Goal: Transaction & Acquisition: Book appointment/travel/reservation

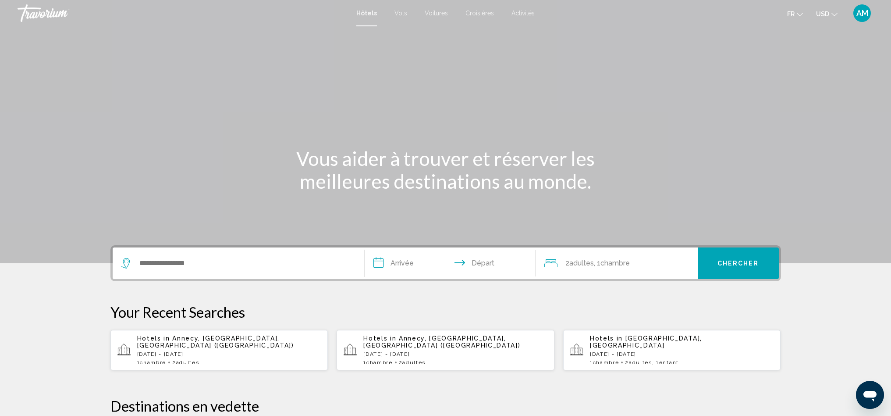
scroll to position [2, 0]
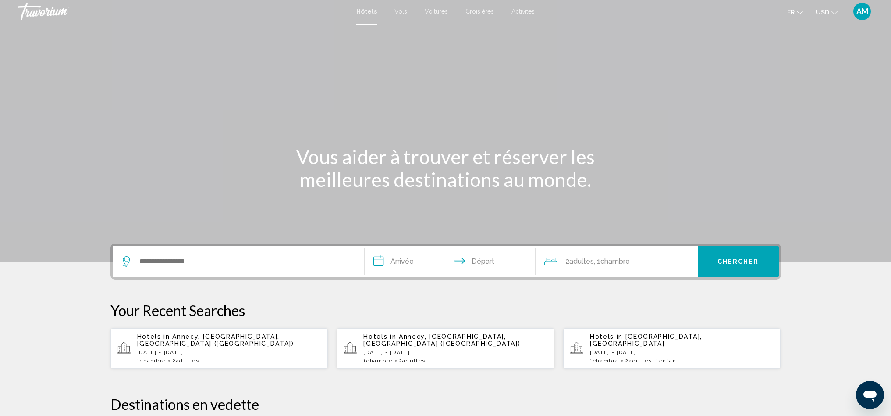
click at [833, 15] on button "USD USD ($) MXN (Mex$) CAD (Can$) GBP (£) EUR (€) AUD (A$) NZD (NZ$) CNY (CN¥)" at bounding box center [826, 12] width 21 height 13
click at [815, 76] on button "EUR (€)" at bounding box center [809, 78] width 44 height 11
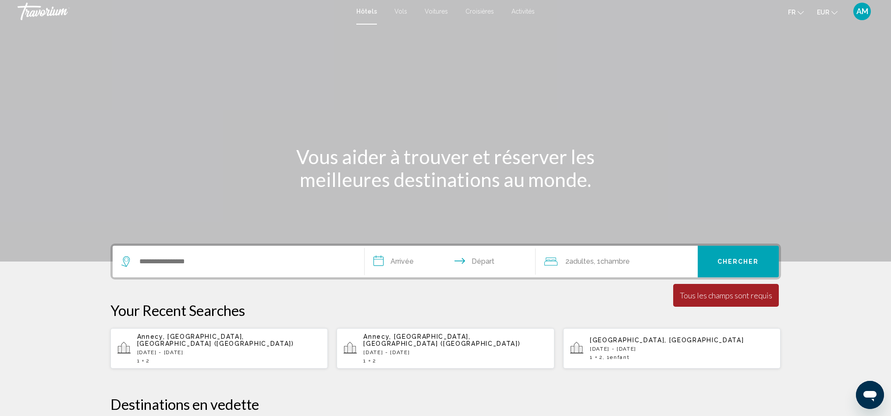
scroll to position [71, 0]
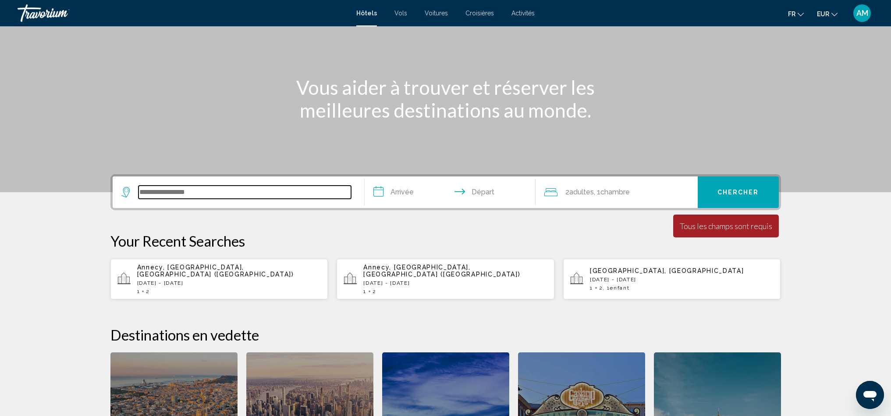
click at [172, 196] on input "Search widget" at bounding box center [245, 191] width 213 height 13
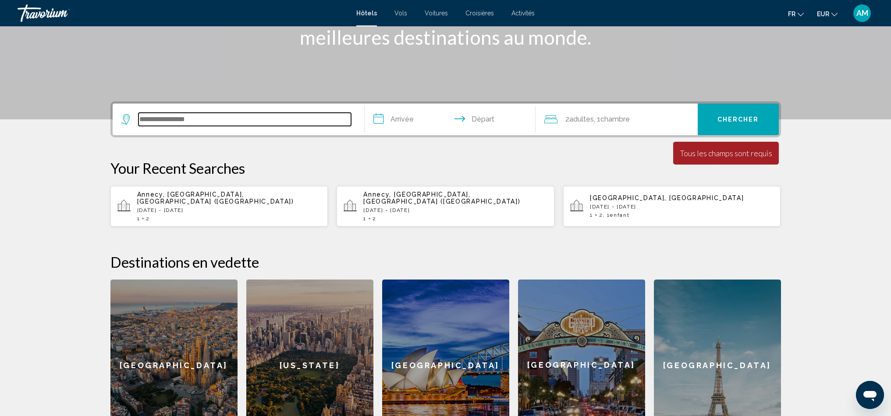
scroll to position [101, 0]
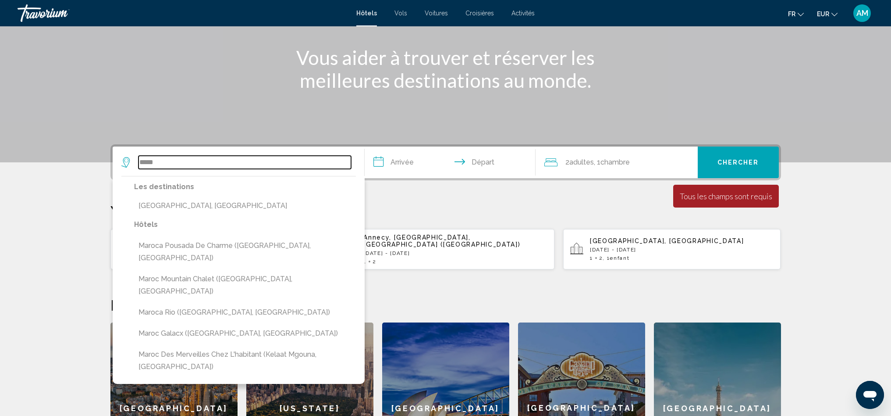
drag, startPoint x: 169, startPoint y: 167, endPoint x: 118, endPoint y: 166, distance: 50.4
click at [118, 166] on app-destination-search "***** Les destinations [GEOGRAPHIC_DATA], [GEOGRAPHIC_DATA] Hôtels [GEOGRAPHIC_…" at bounding box center [239, 162] width 252 height 32
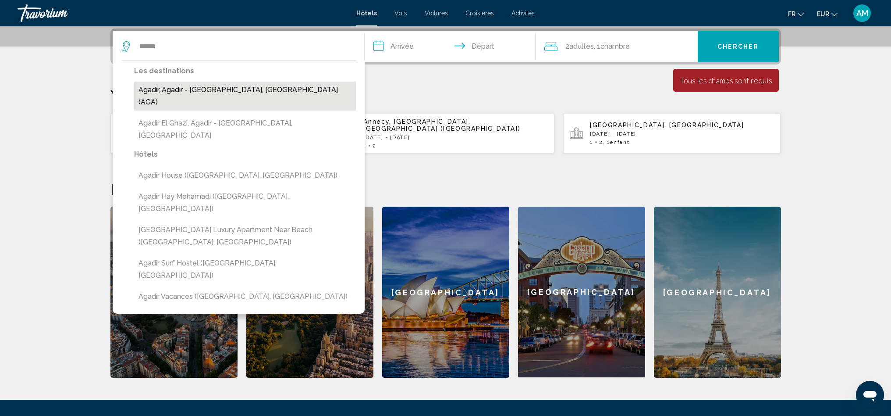
click at [185, 93] on button "Agadir, Agadir - [GEOGRAPHIC_DATA], [GEOGRAPHIC_DATA] (AGA)" at bounding box center [245, 96] width 222 height 29
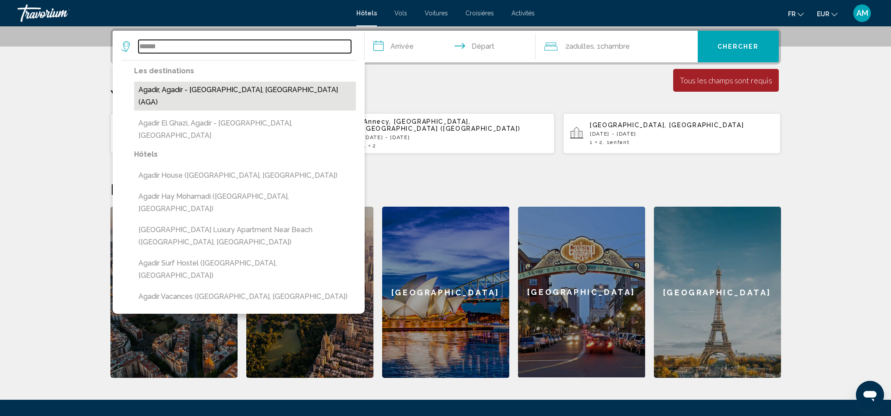
type input "**********"
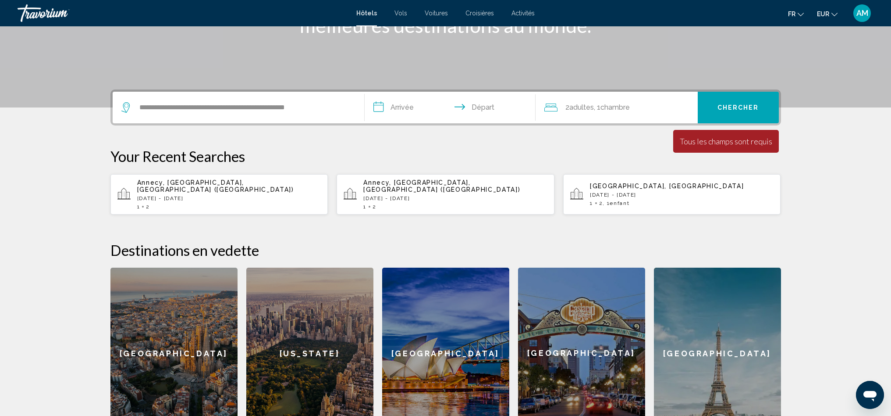
click at [392, 110] on input "**********" at bounding box center [452, 109] width 174 height 34
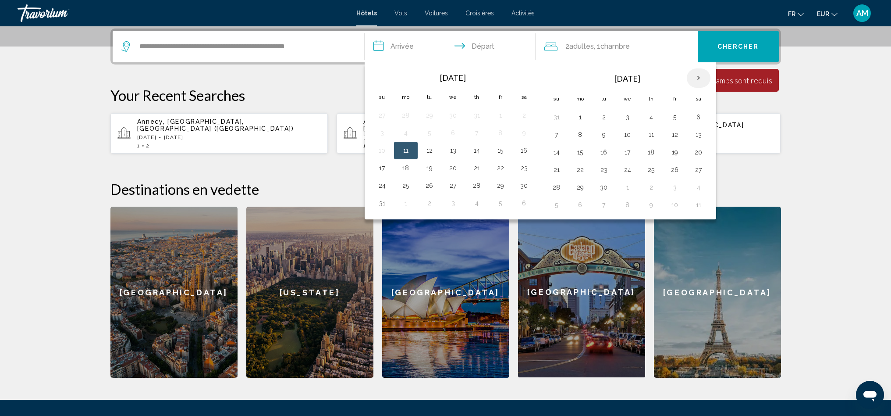
click at [696, 78] on th "Next month" at bounding box center [699, 77] width 24 height 19
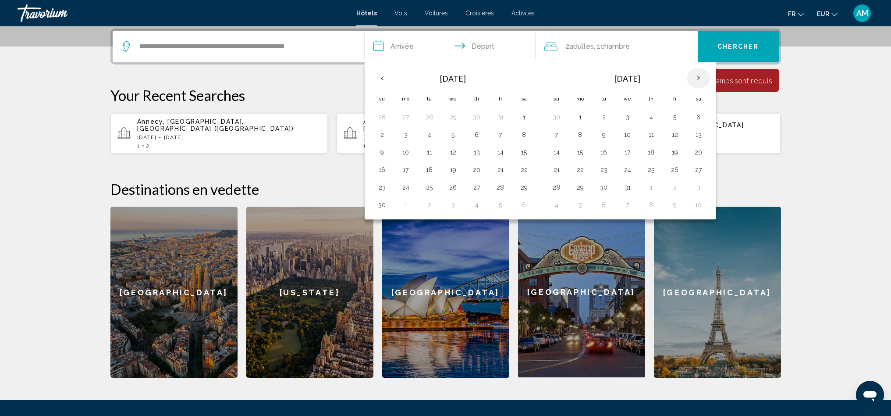
click at [696, 78] on th "Next month" at bounding box center [699, 77] width 24 height 19
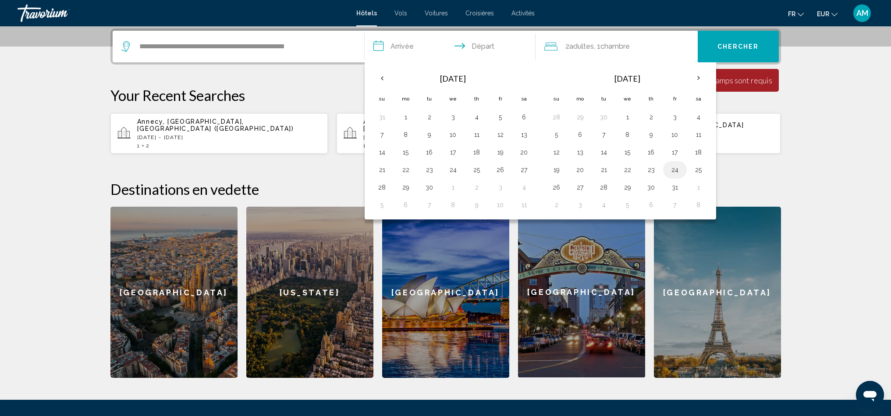
click at [679, 170] on button "24" at bounding box center [675, 170] width 14 height 12
click at [677, 189] on button "31" at bounding box center [675, 187] width 14 height 12
type input "**********"
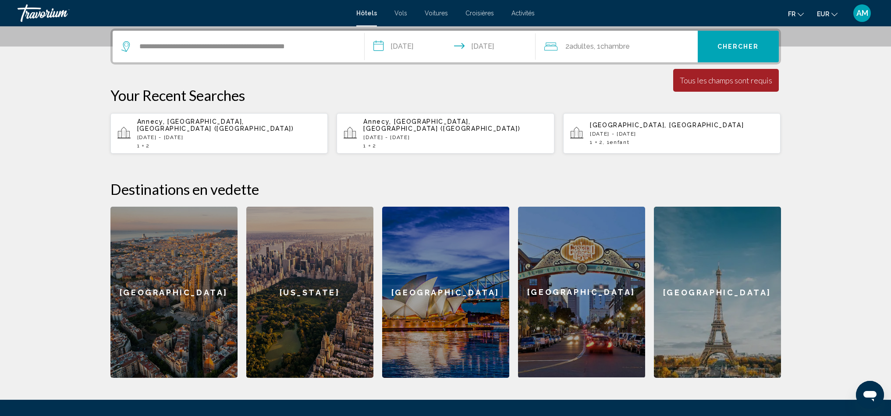
scroll to position [143, 0]
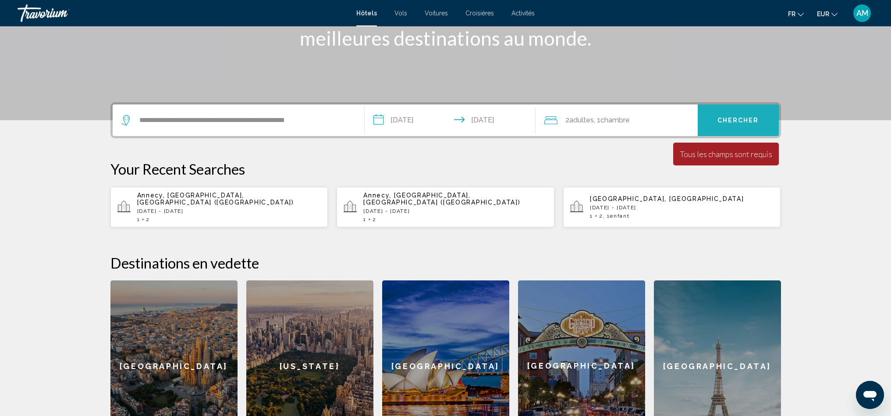
click at [726, 119] on span "Chercher" at bounding box center [739, 120] width 42 height 7
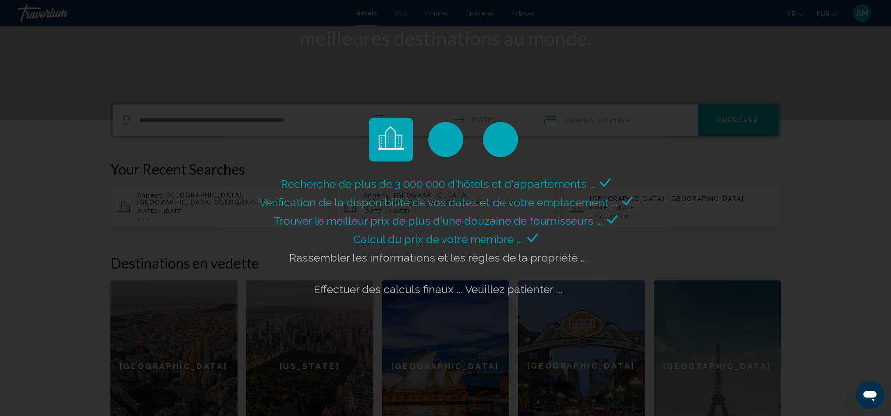
scroll to position [145, 0]
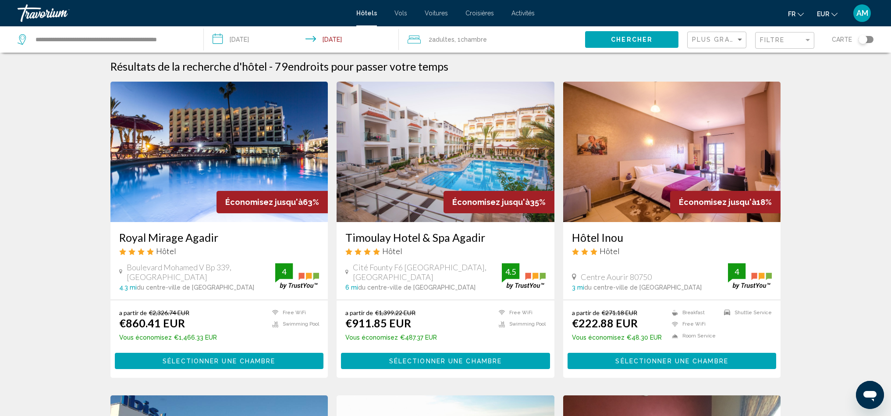
scroll to position [4, 0]
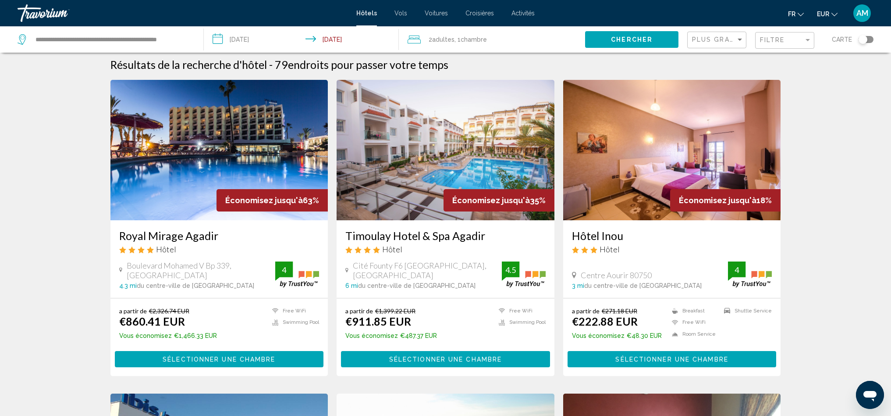
click at [815, 42] on div "Plus grandes économies Filtre Carte" at bounding box center [780, 39] width 186 height 26
click at [801, 41] on div "Filtre" at bounding box center [782, 39] width 44 height 7
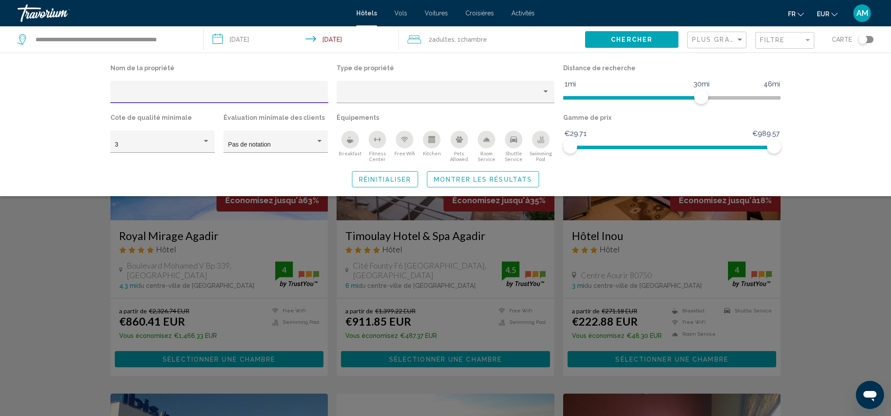
click at [352, 142] on icon "Breakfast" at bounding box center [350, 139] width 7 height 7
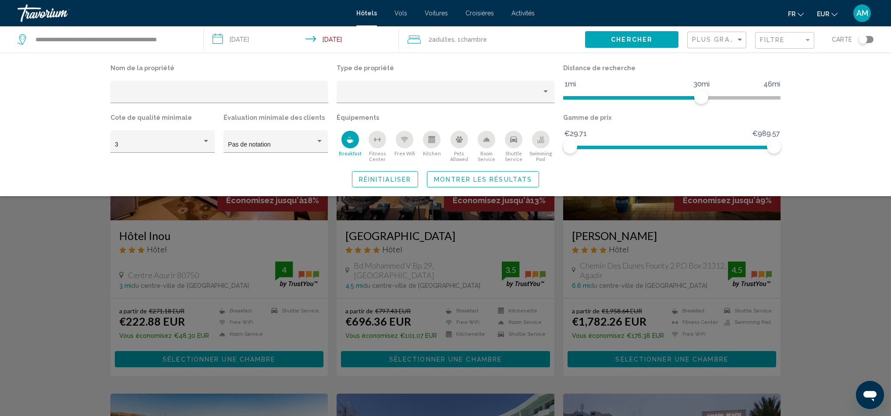
click at [405, 141] on icon "Free Wifi" at bounding box center [404, 140] width 3 height 1
click at [486, 142] on icon "Room Service" at bounding box center [486, 139] width 7 height 7
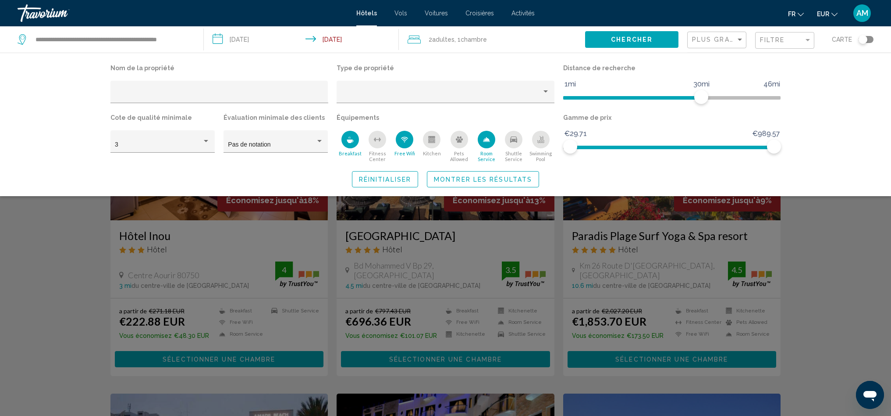
click at [542, 143] on icon "Swimming Pool" at bounding box center [541, 143] width 7 height 2
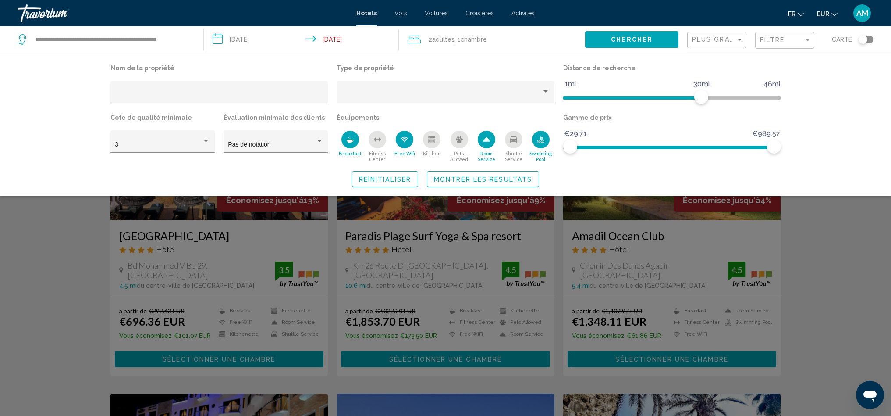
click at [370, 142] on div "Fitness Center" at bounding box center [378, 140] width 18 height 18
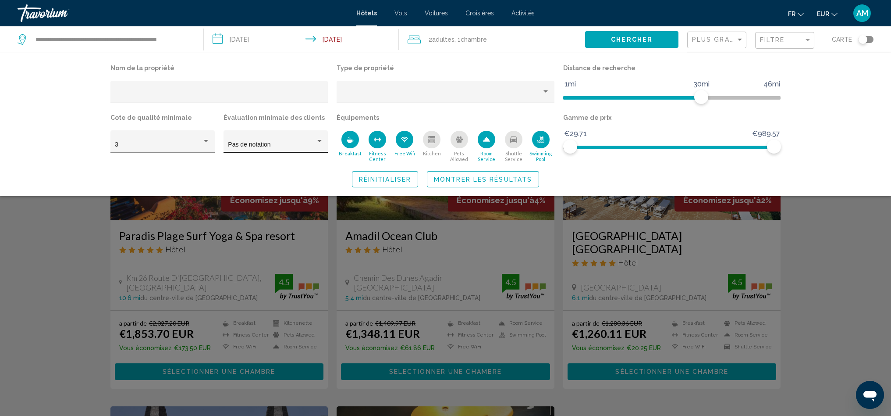
click at [273, 142] on div "Pas de notation" at bounding box center [271, 144] width 87 height 7
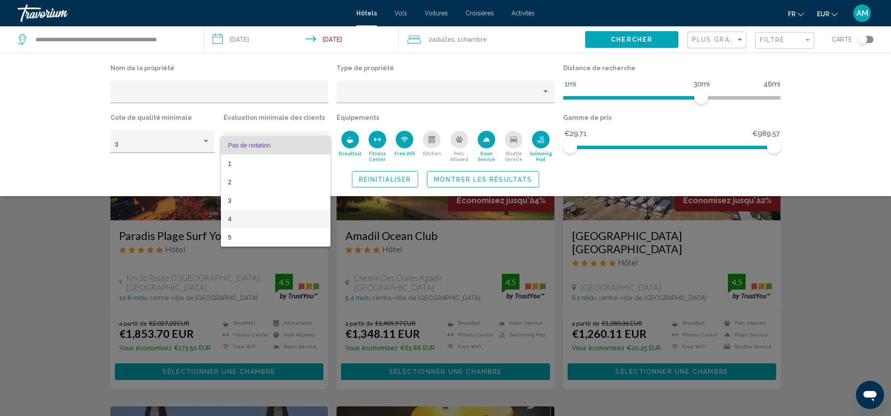
click at [241, 217] on span "4" at bounding box center [275, 219] width 95 height 18
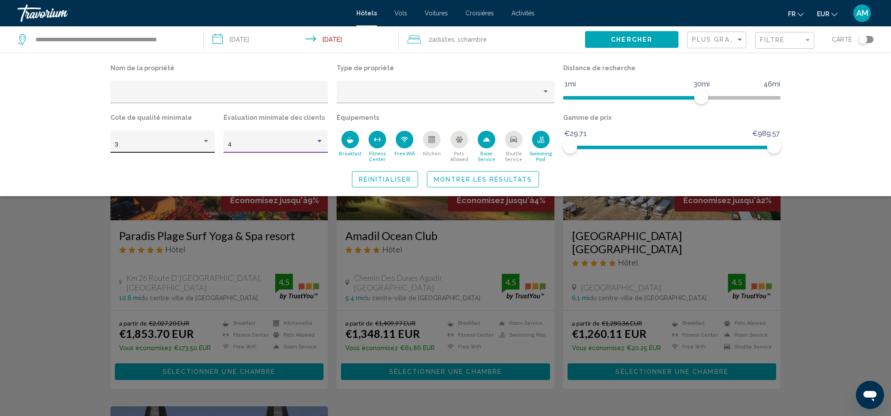
click at [194, 142] on div "3" at bounding box center [158, 144] width 87 height 7
click at [135, 182] on span "5" at bounding box center [162, 182] width 95 height 18
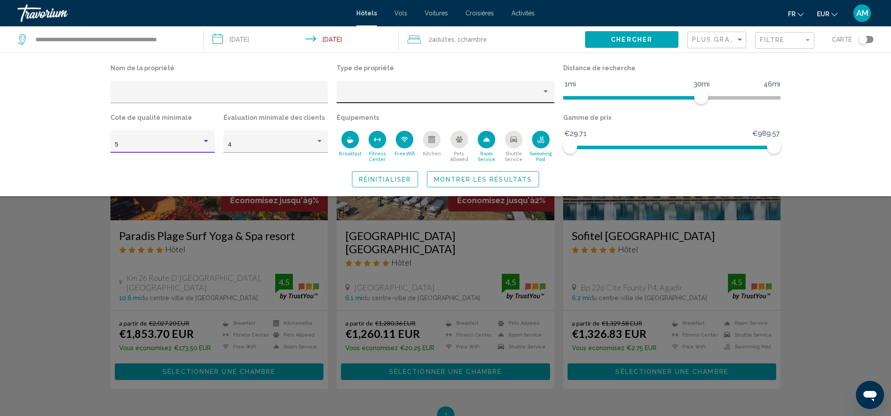
click at [527, 87] on div "Hotel Filters" at bounding box center [446, 94] width 209 height 18
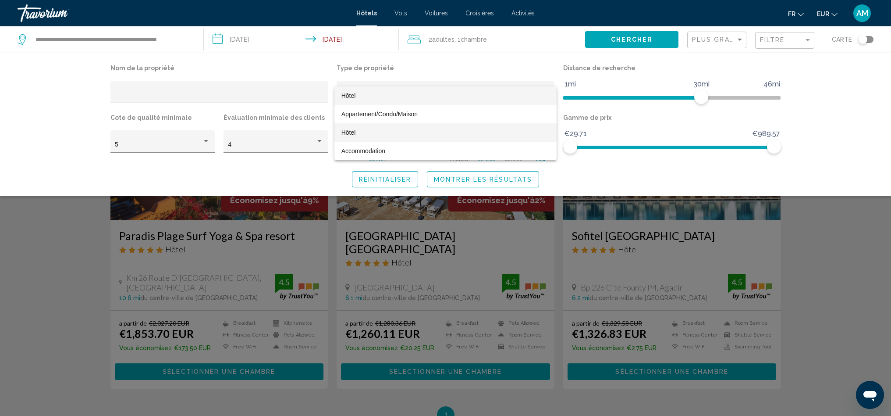
click at [363, 130] on span "Hôtel" at bounding box center [446, 132] width 209 height 18
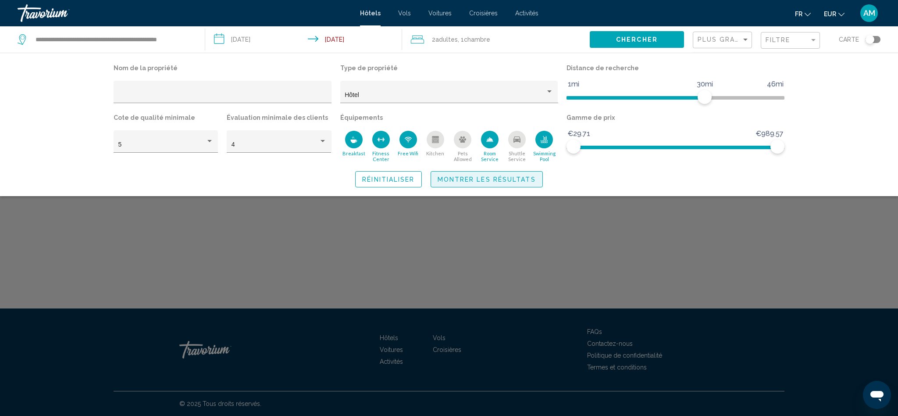
click at [516, 180] on span "Montrer les résultats" at bounding box center [487, 179] width 98 height 7
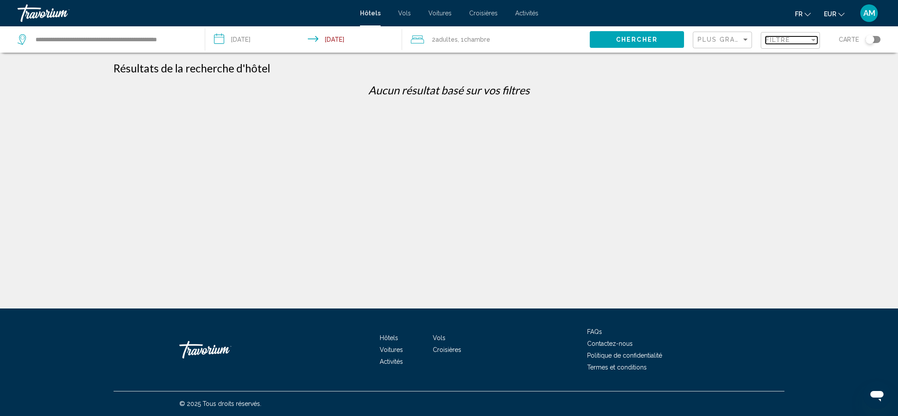
click at [798, 39] on div "Filtre" at bounding box center [787, 39] width 44 height 7
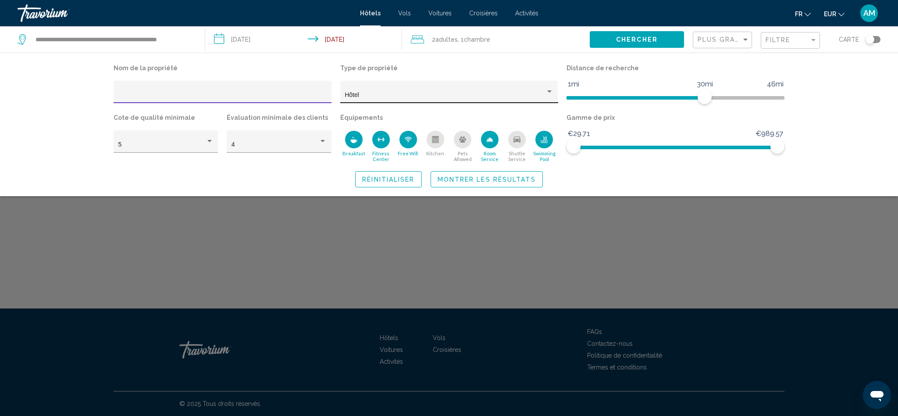
click at [438, 96] on div "Hôtel" at bounding box center [445, 95] width 201 height 7
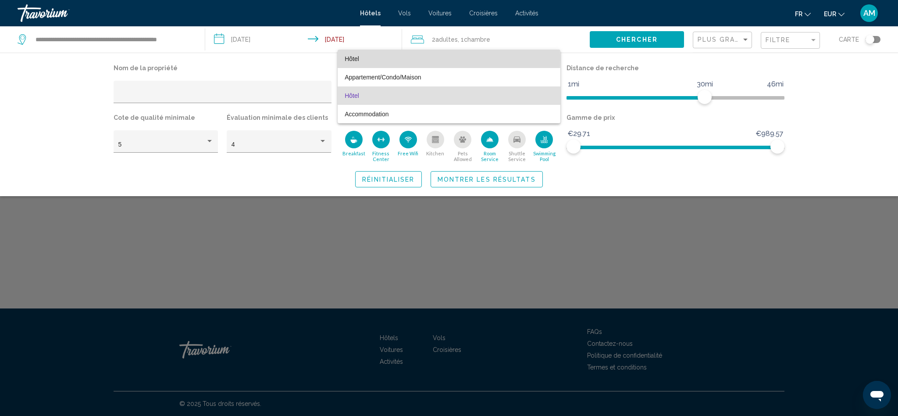
click at [374, 58] on span "Hôtel" at bounding box center [449, 59] width 209 height 18
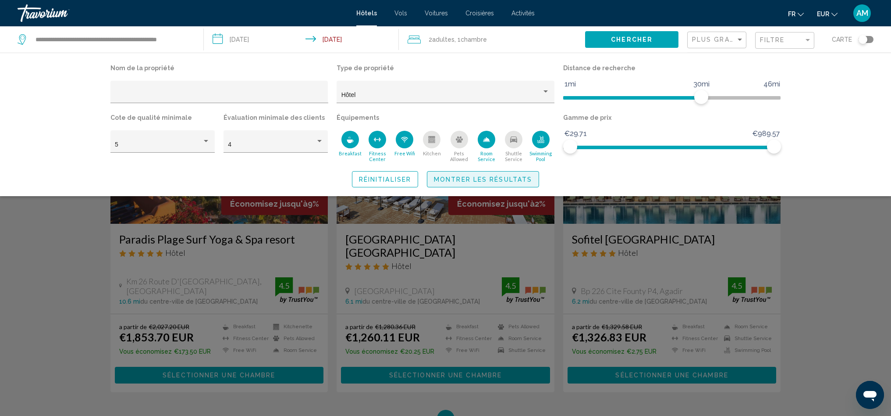
click at [517, 175] on button "Montrer les résultats" at bounding box center [483, 179] width 112 height 16
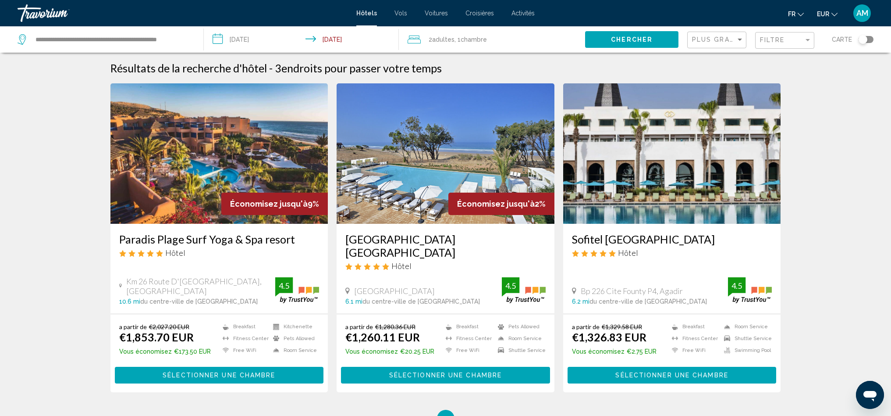
click at [668, 170] on img "Main content" at bounding box center [672, 153] width 218 height 140
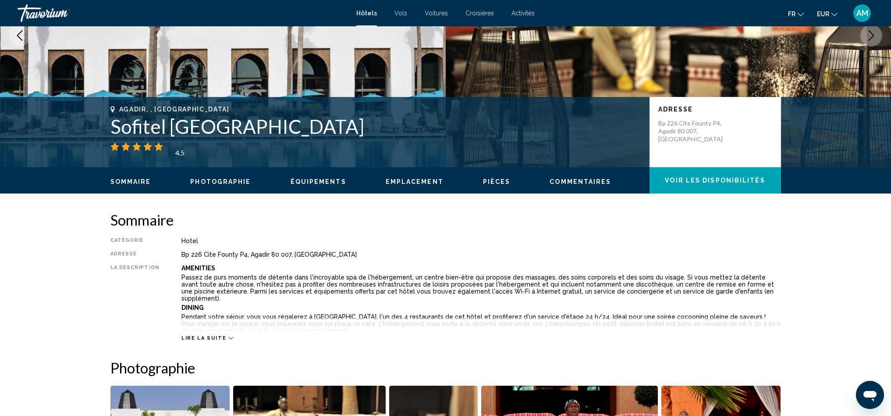
scroll to position [198, 0]
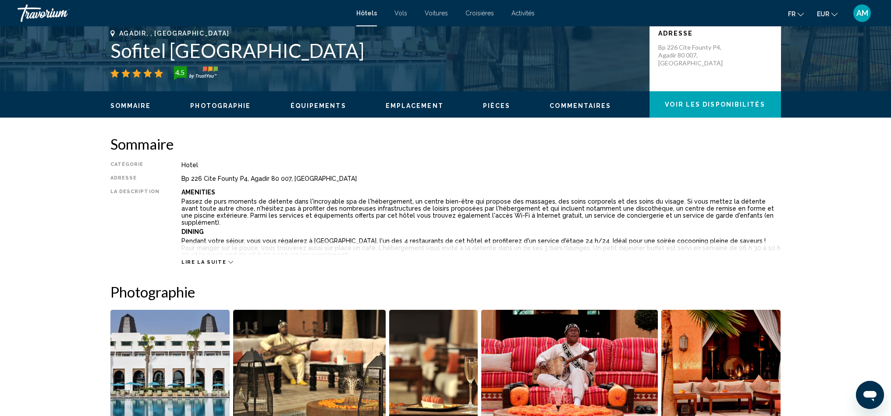
click at [204, 259] on span "Lire la suite" at bounding box center [204, 262] width 45 height 6
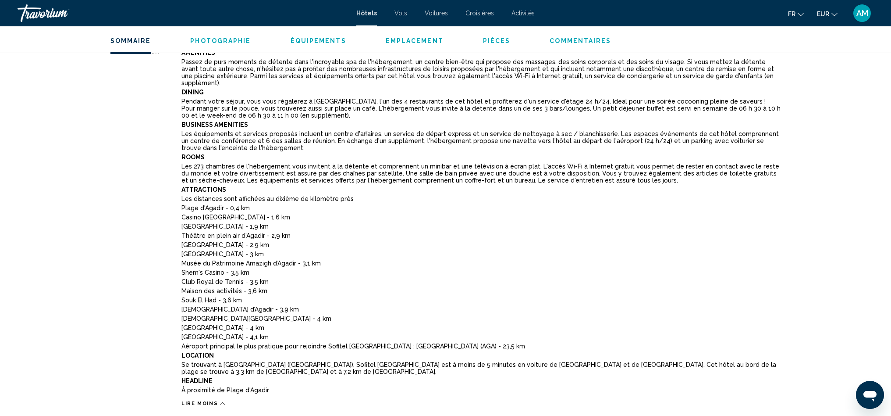
scroll to position [365, 0]
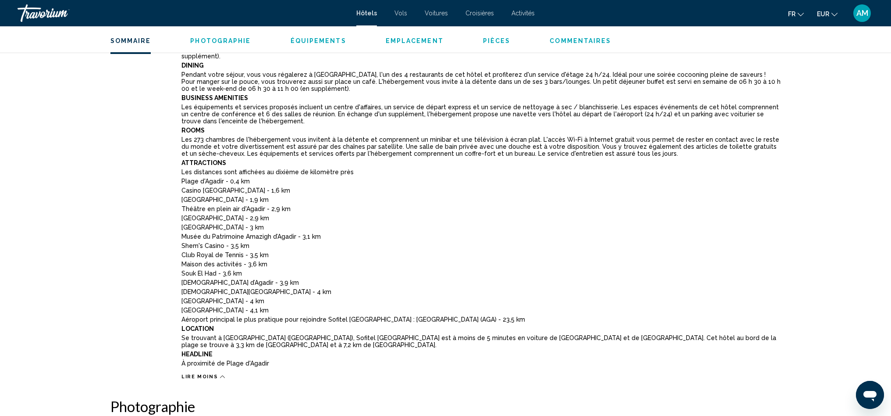
click at [213, 374] on div "Lire moins" at bounding box center [204, 377] width 44 height 6
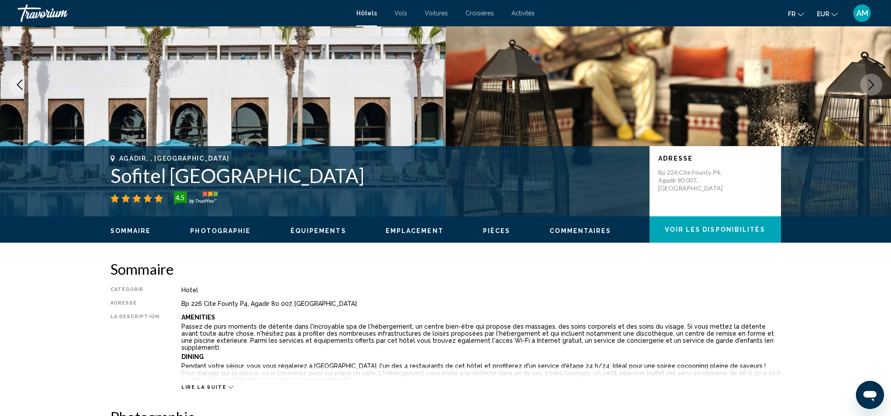
click at [234, 235] on button "Photographie" at bounding box center [220, 231] width 61 height 8
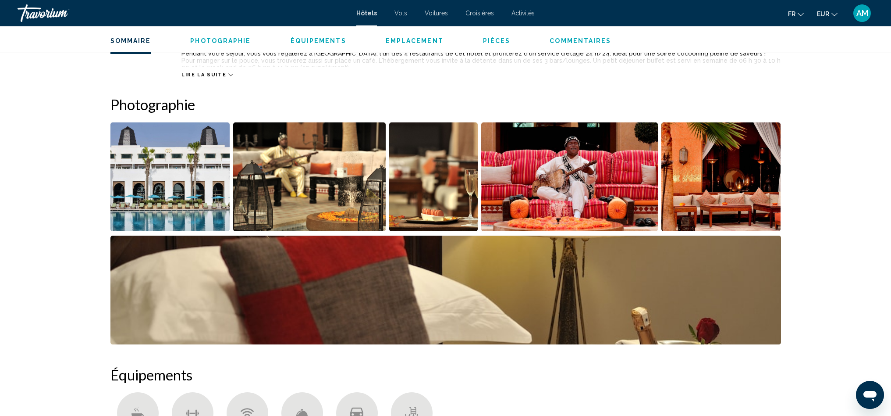
scroll to position [428, 0]
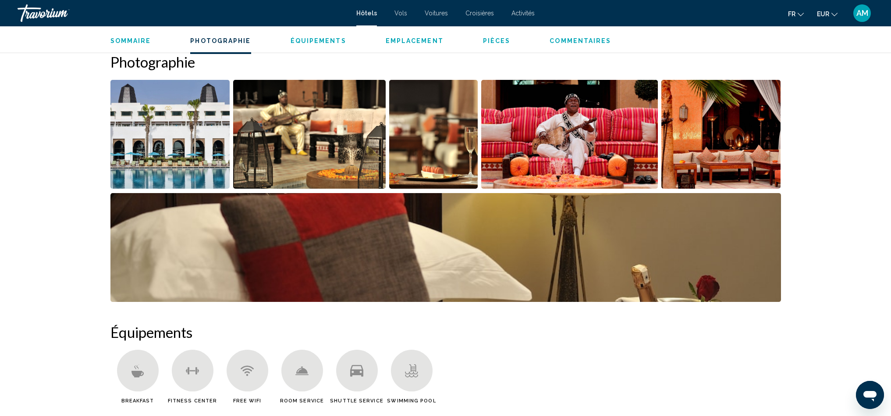
click at [203, 161] on img "Open full-screen image slider" at bounding box center [170, 134] width 120 height 109
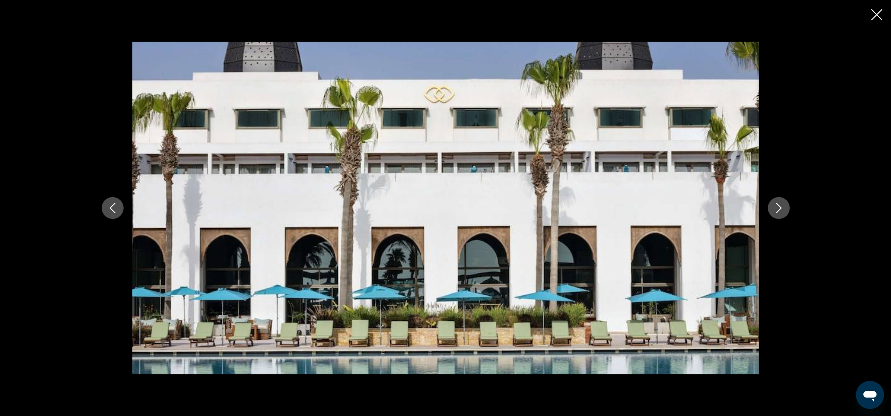
click at [780, 210] on icon "Next image" at bounding box center [779, 208] width 11 height 11
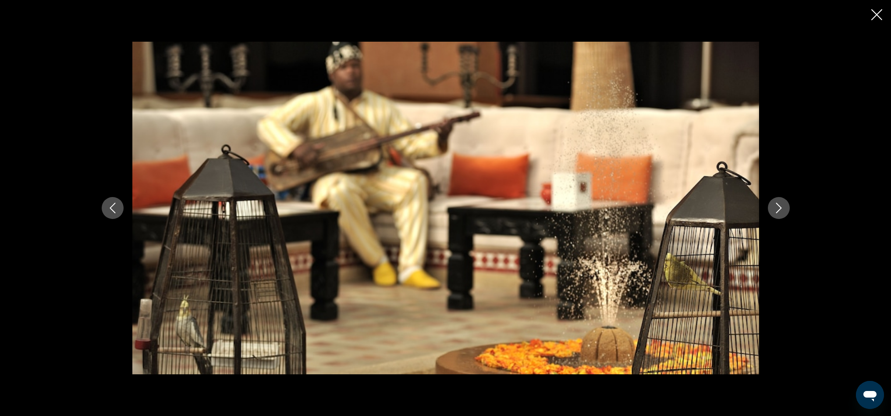
click at [780, 210] on icon "Next image" at bounding box center [779, 208] width 11 height 11
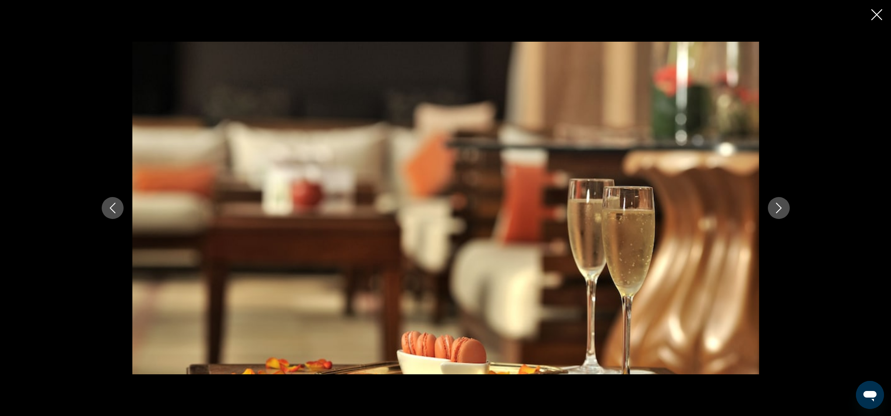
click at [780, 210] on icon "Next image" at bounding box center [779, 208] width 11 height 11
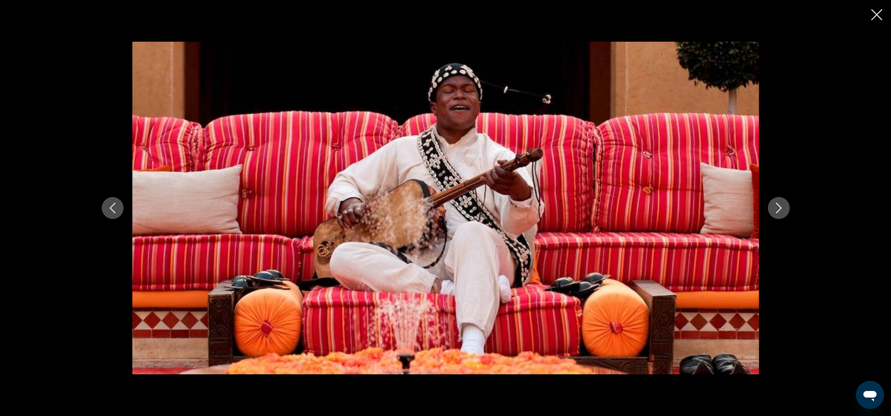
click at [780, 210] on icon "Next image" at bounding box center [779, 208] width 11 height 11
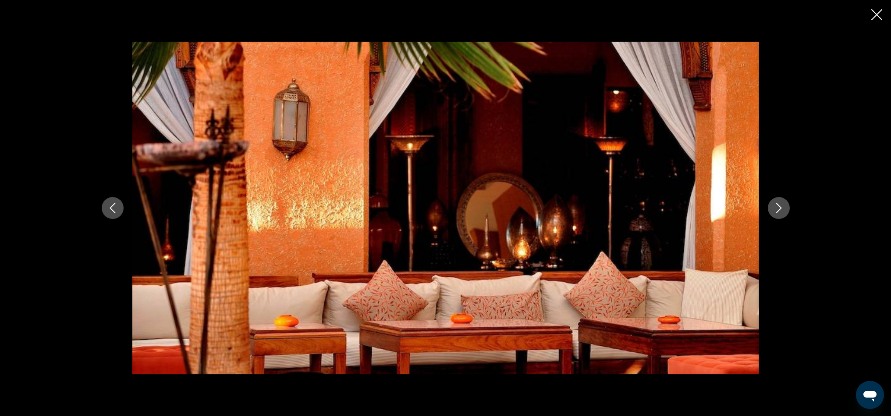
click at [780, 210] on icon "Next image" at bounding box center [779, 208] width 11 height 11
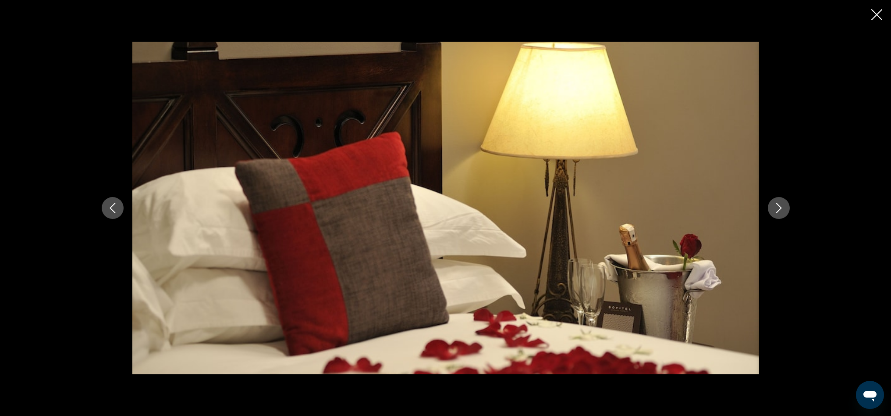
click at [780, 210] on icon "Next image" at bounding box center [779, 208] width 11 height 11
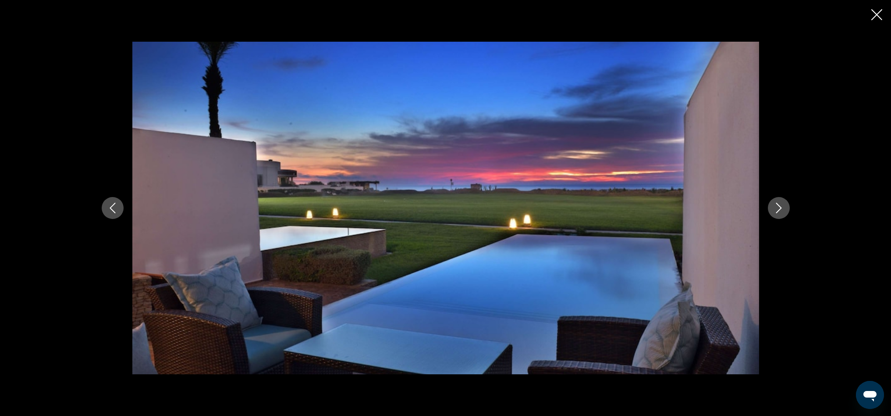
click at [780, 210] on icon "Next image" at bounding box center [779, 208] width 11 height 11
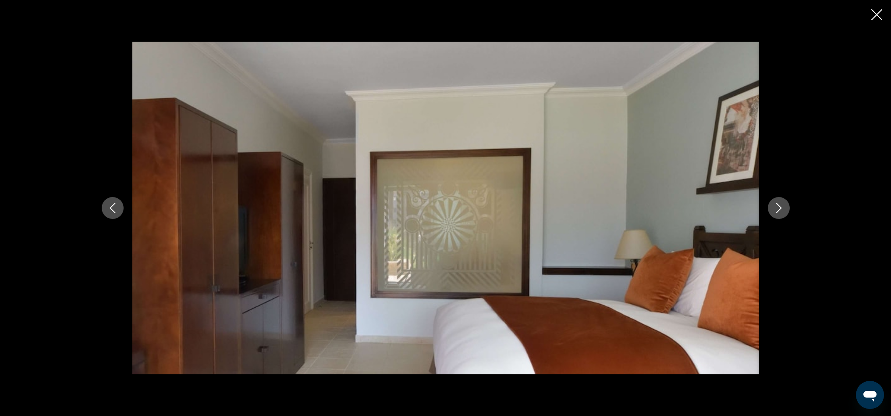
click at [780, 210] on icon "Next image" at bounding box center [779, 208] width 11 height 11
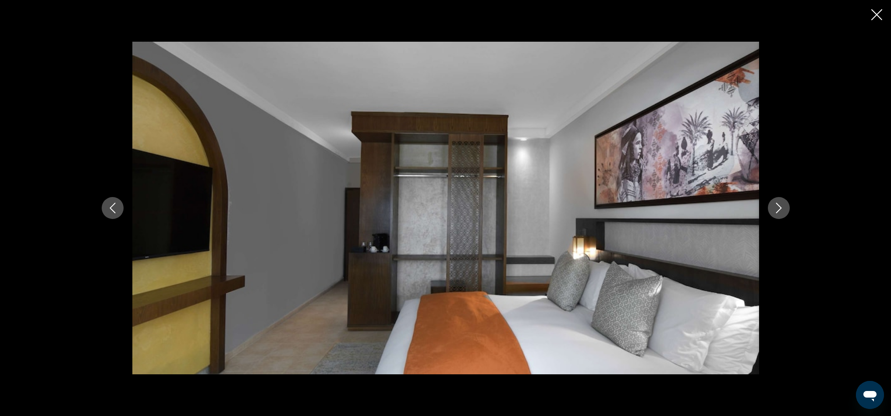
click at [779, 207] on icon "Next image" at bounding box center [779, 208] width 11 height 11
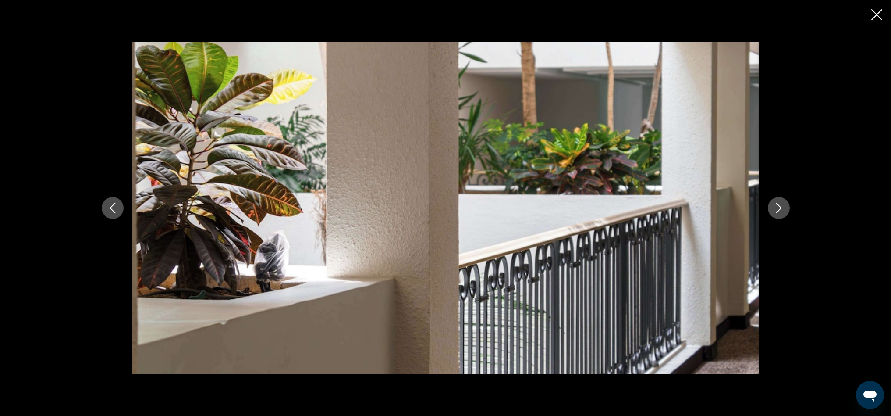
click at [779, 208] on icon "Next image" at bounding box center [779, 208] width 11 height 11
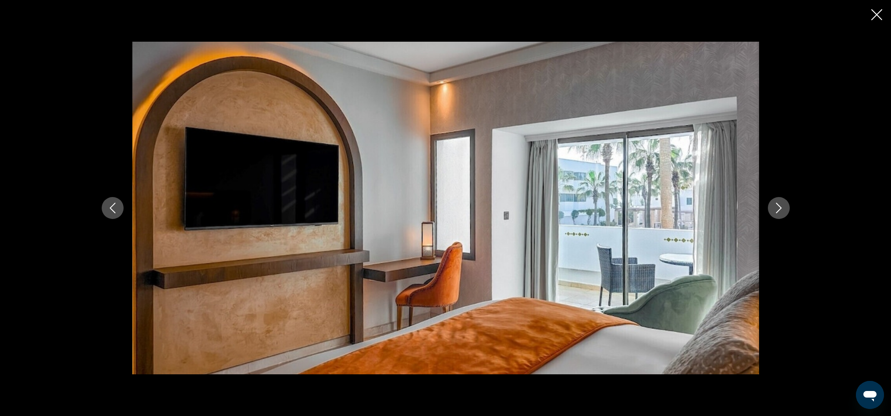
click at [778, 207] on icon "Next image" at bounding box center [779, 208] width 11 height 11
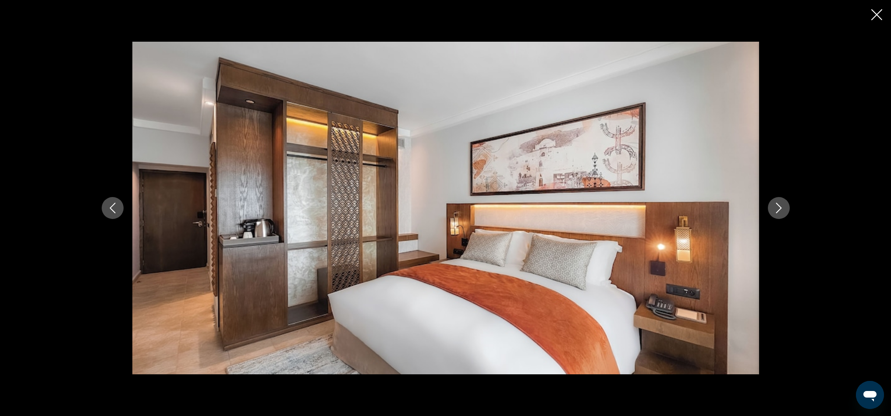
click at [778, 207] on icon "Next image" at bounding box center [779, 208] width 11 height 11
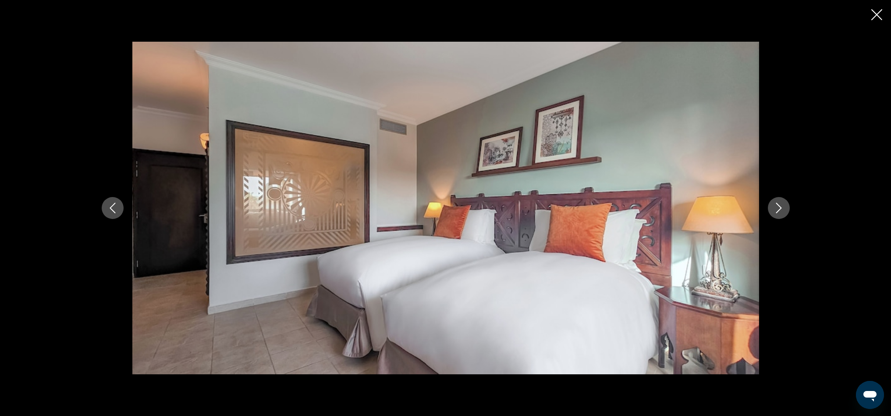
click at [778, 207] on icon "Next image" at bounding box center [779, 208] width 11 height 11
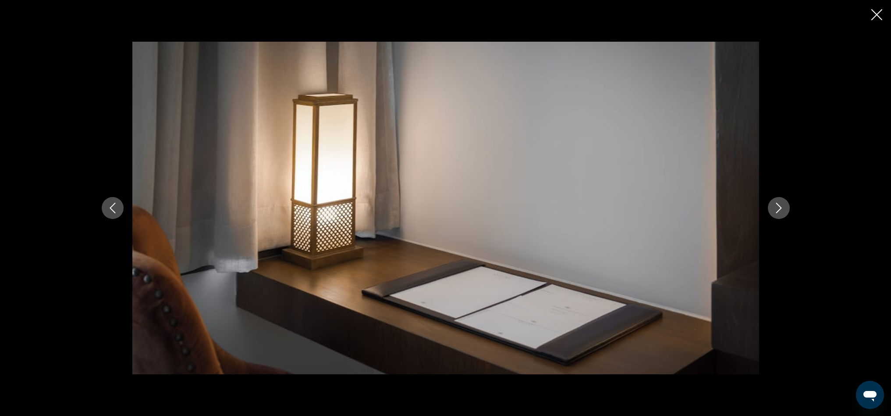
click at [778, 207] on icon "Next image" at bounding box center [779, 208] width 11 height 11
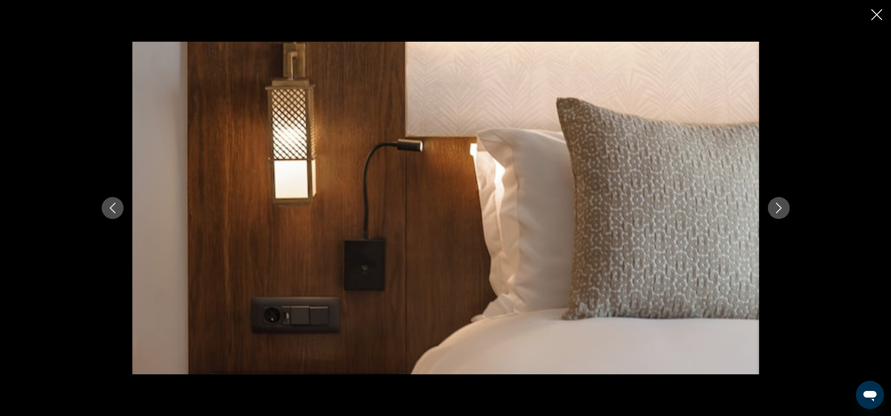
click at [778, 207] on icon "Next image" at bounding box center [779, 208] width 11 height 11
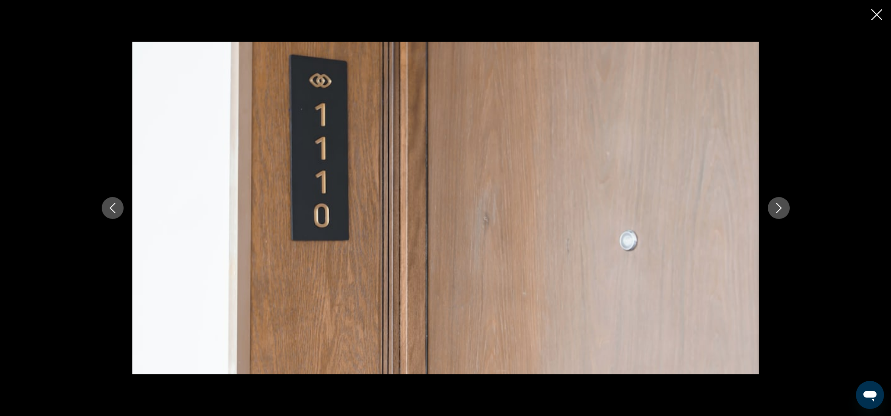
click at [778, 207] on icon "Next image" at bounding box center [779, 208] width 11 height 11
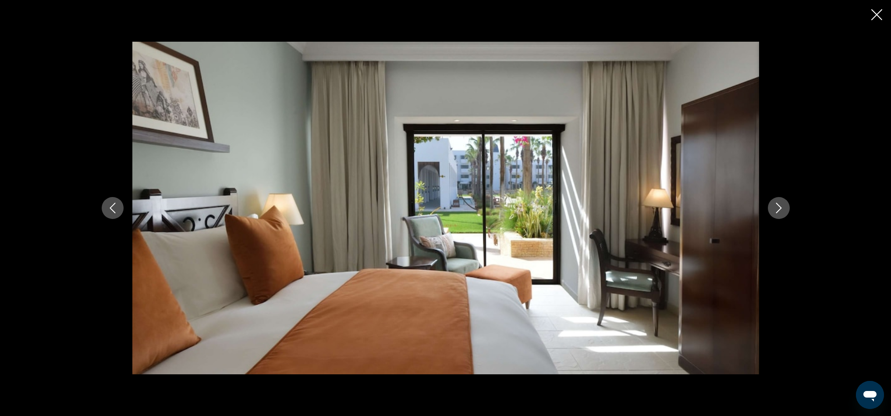
click at [780, 203] on icon "Next image" at bounding box center [779, 208] width 11 height 11
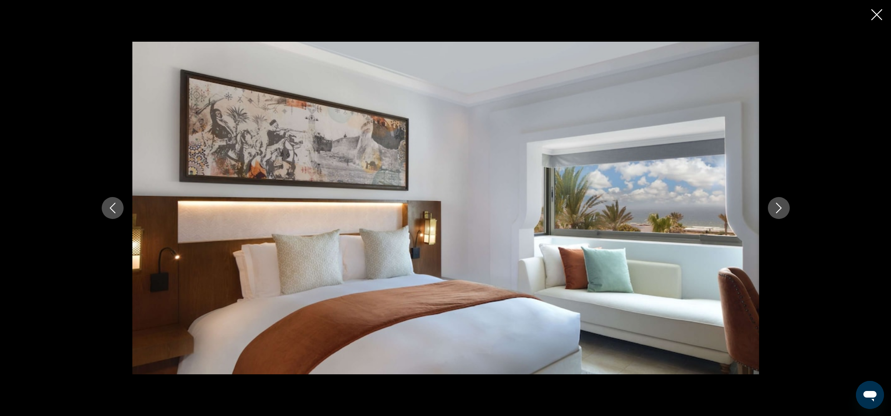
click at [782, 209] on icon "Next image" at bounding box center [779, 208] width 11 height 11
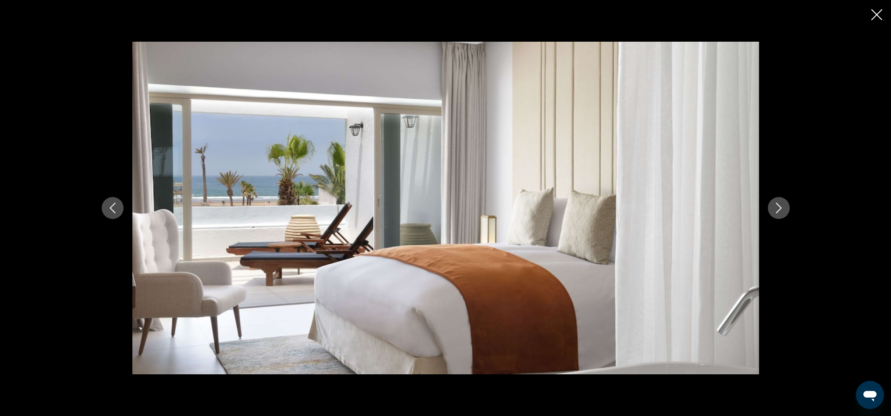
click at [782, 209] on icon "Next image" at bounding box center [779, 208] width 11 height 11
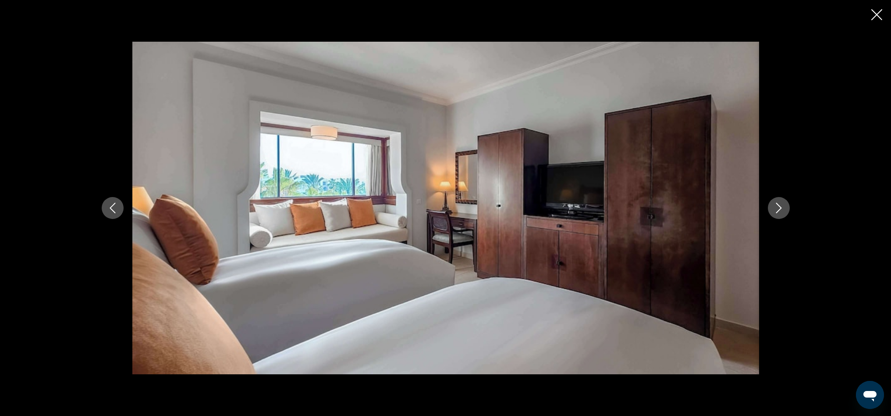
click at [782, 209] on icon "Next image" at bounding box center [779, 208] width 11 height 11
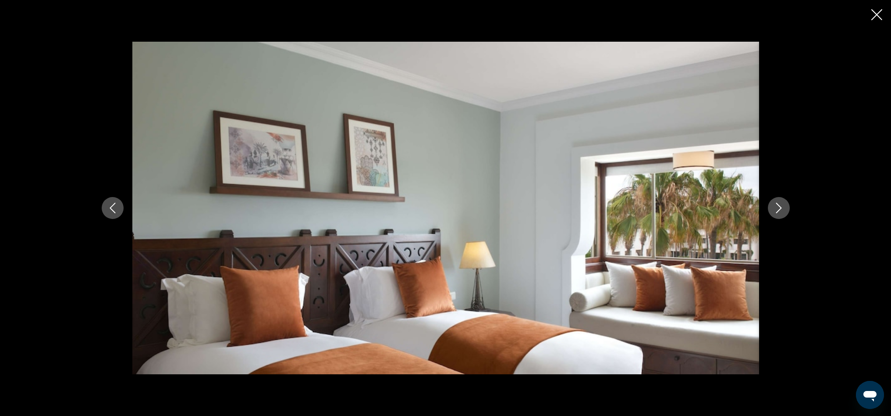
click at [116, 210] on icon "Previous image" at bounding box center [112, 208] width 11 height 11
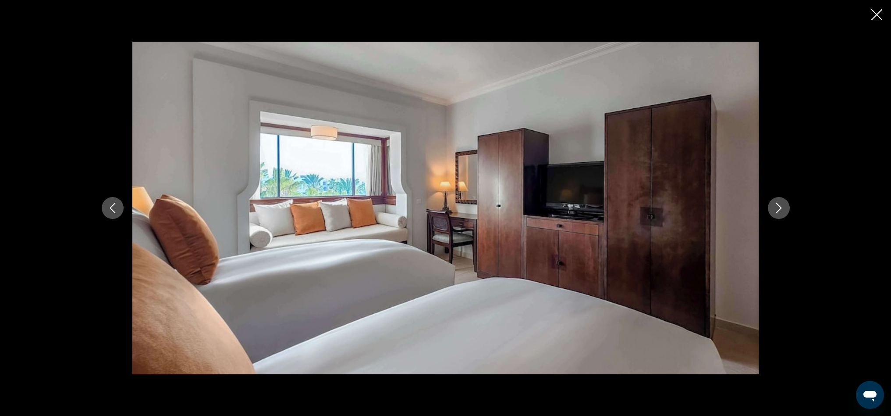
click at [116, 209] on icon "Previous image" at bounding box center [112, 208] width 11 height 11
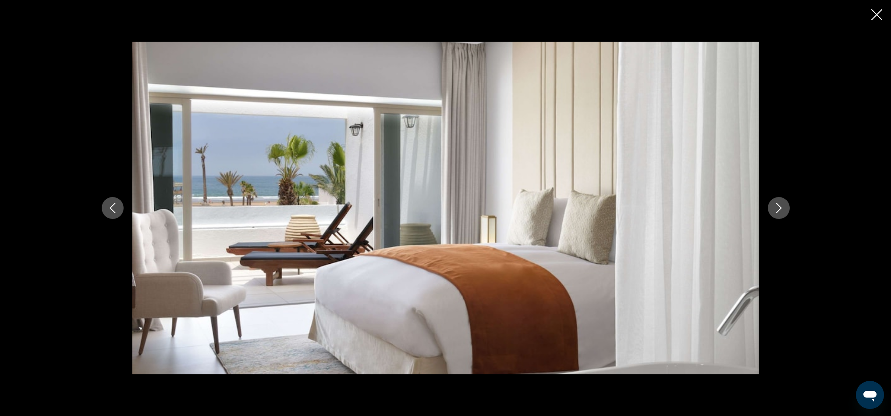
click at [781, 211] on icon "Next image" at bounding box center [779, 208] width 11 height 11
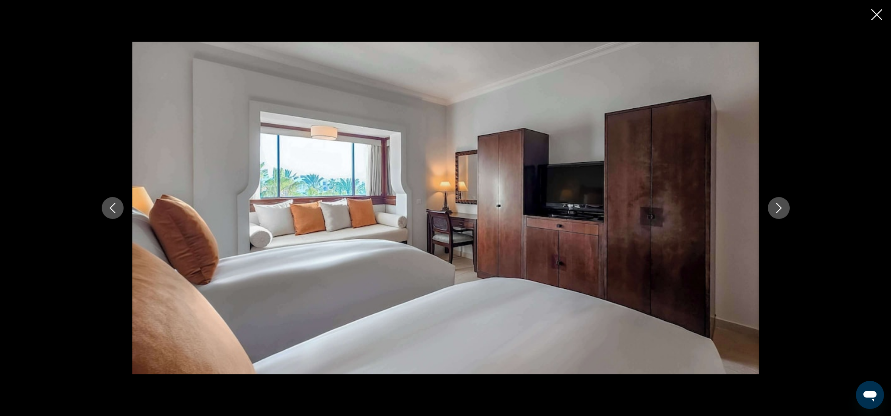
click at [782, 210] on icon "Next image" at bounding box center [779, 208] width 11 height 11
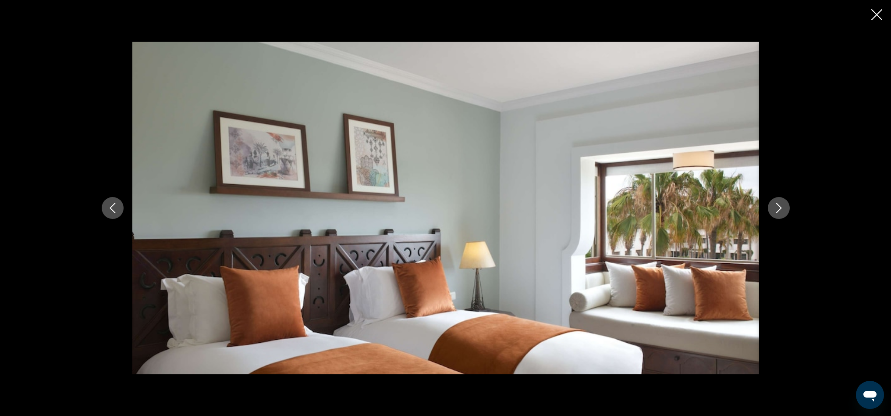
click at [781, 210] on icon "Next image" at bounding box center [779, 208] width 11 height 11
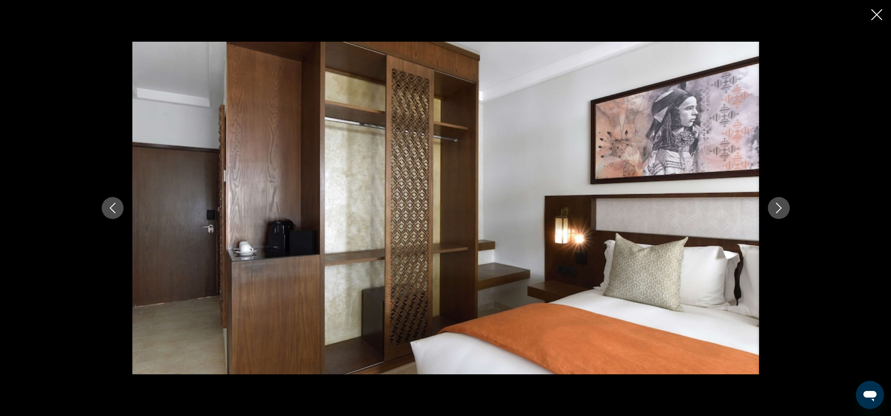
click at [781, 210] on icon "Next image" at bounding box center [779, 208] width 11 height 11
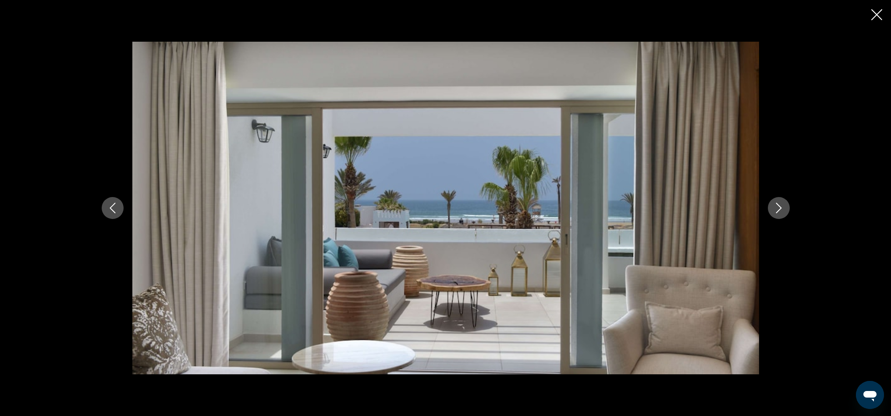
click at [781, 210] on icon "Next image" at bounding box center [779, 208] width 11 height 11
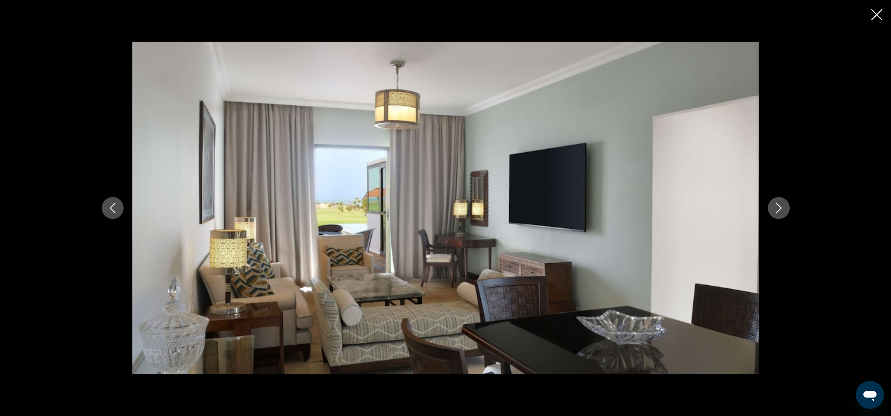
click at [781, 210] on icon "Next image" at bounding box center [779, 208] width 11 height 11
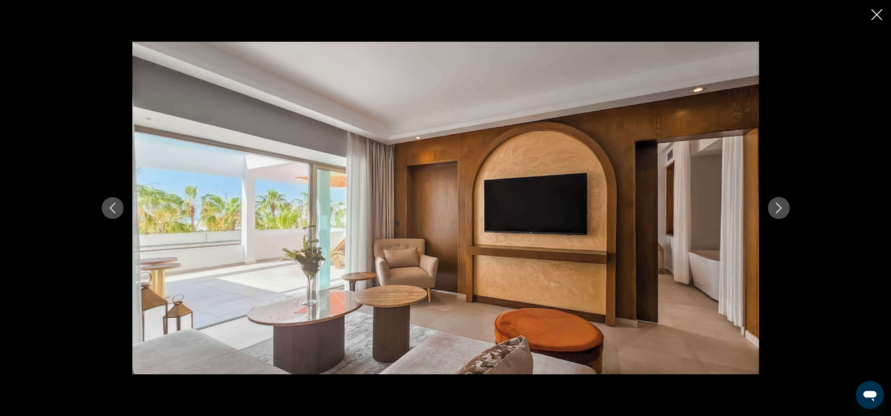
click at [781, 210] on icon "Next image" at bounding box center [779, 208] width 11 height 11
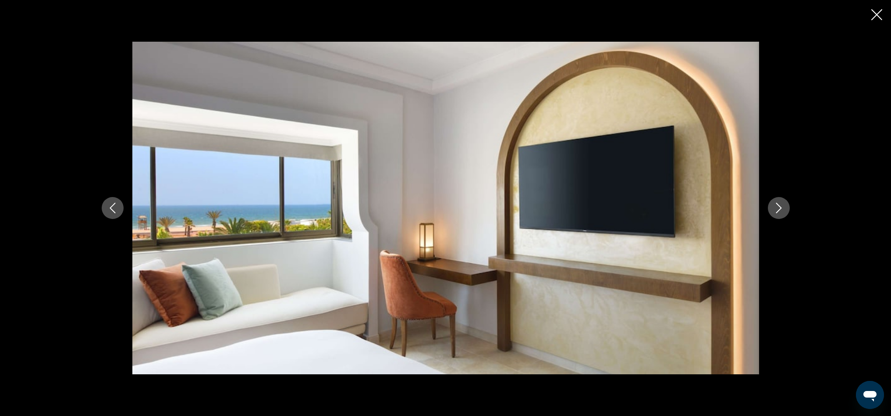
click at [781, 210] on icon "Next image" at bounding box center [779, 208] width 11 height 11
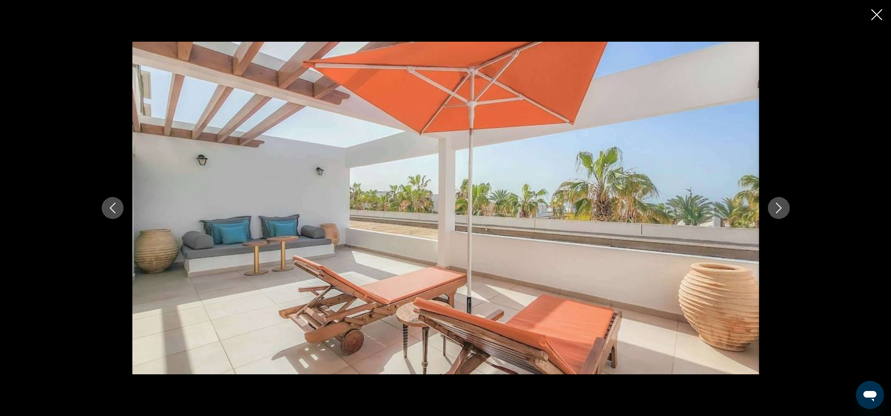
click at [781, 210] on icon "Next image" at bounding box center [779, 208] width 11 height 11
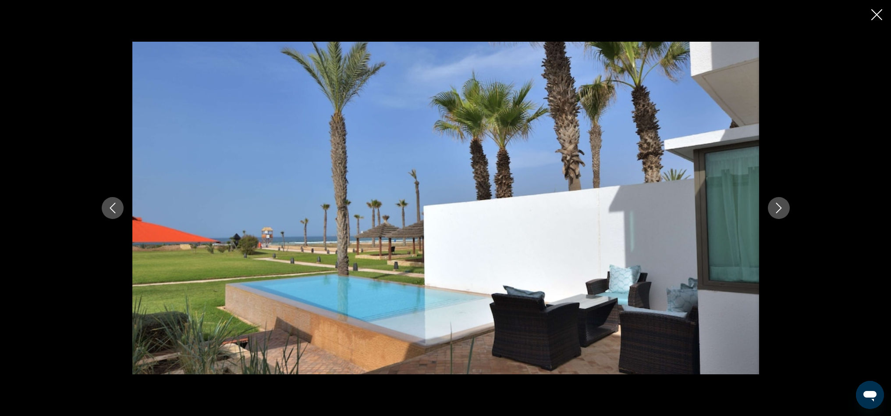
click at [779, 213] on icon "Next image" at bounding box center [779, 208] width 11 height 11
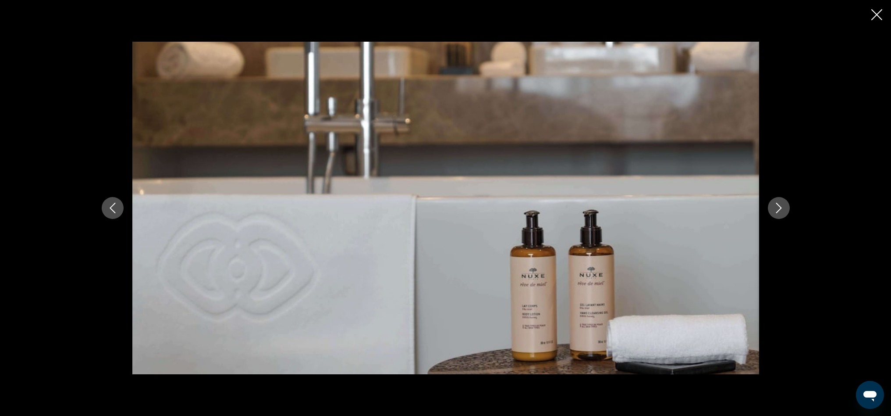
click at [779, 213] on icon "Next image" at bounding box center [779, 208] width 11 height 11
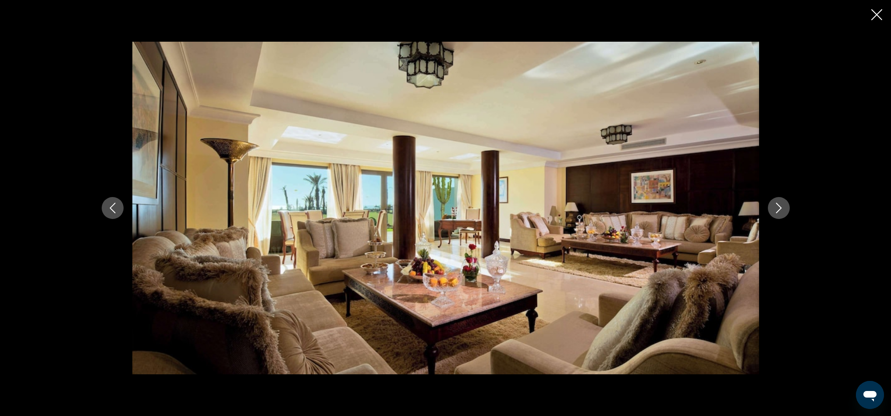
click at [780, 212] on icon "Next image" at bounding box center [779, 208] width 11 height 11
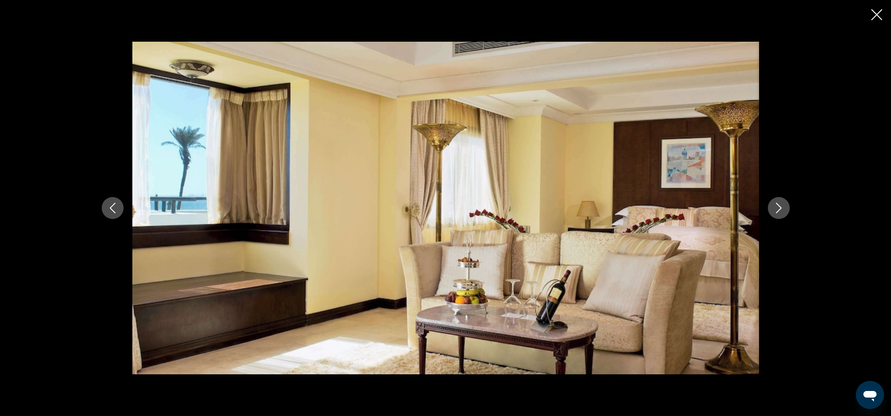
click at [780, 212] on icon "Next image" at bounding box center [779, 208] width 11 height 11
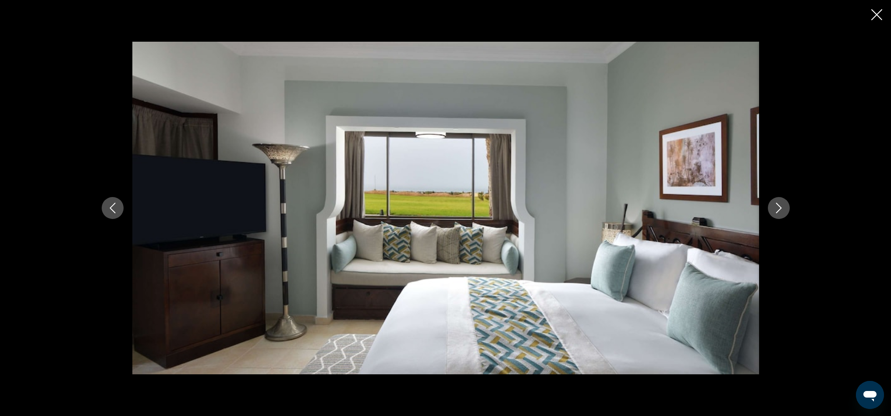
click at [780, 212] on icon "Next image" at bounding box center [779, 208] width 11 height 11
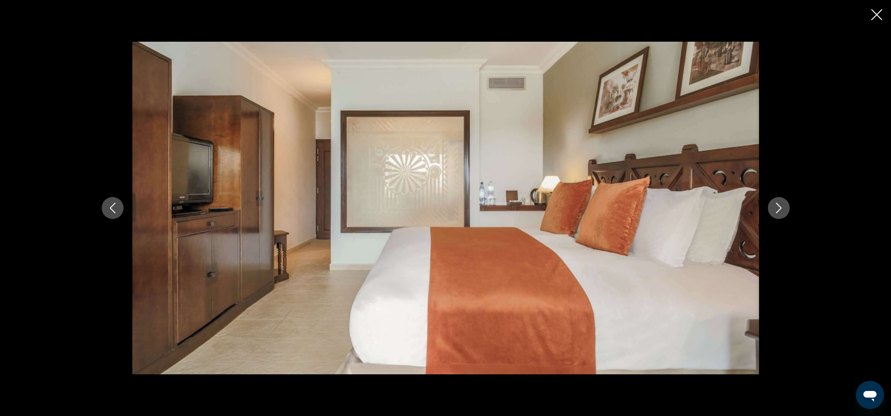
click at [780, 212] on icon "Next image" at bounding box center [779, 208] width 11 height 11
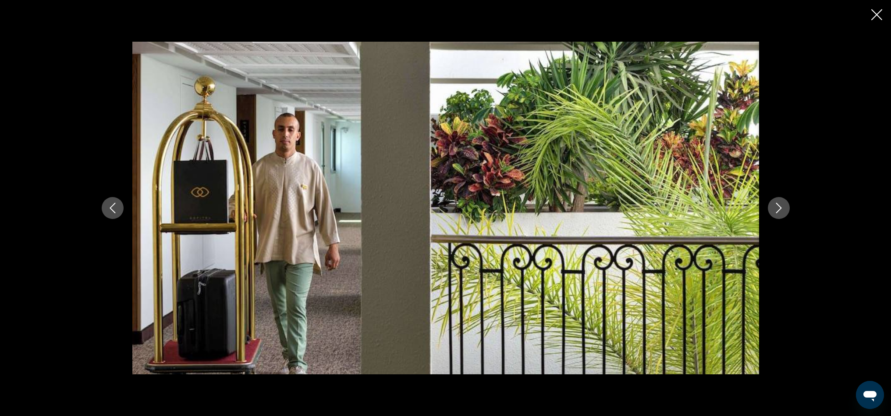
click at [775, 205] on icon "Next image" at bounding box center [779, 208] width 11 height 11
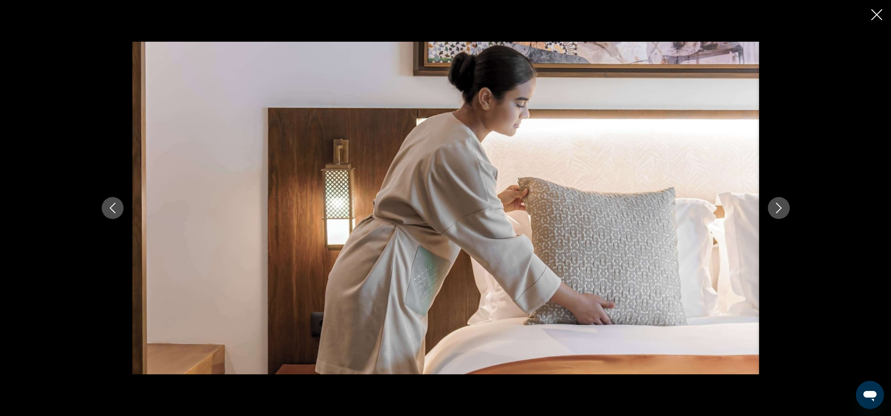
click at [776, 206] on icon "Next image" at bounding box center [779, 208] width 11 height 11
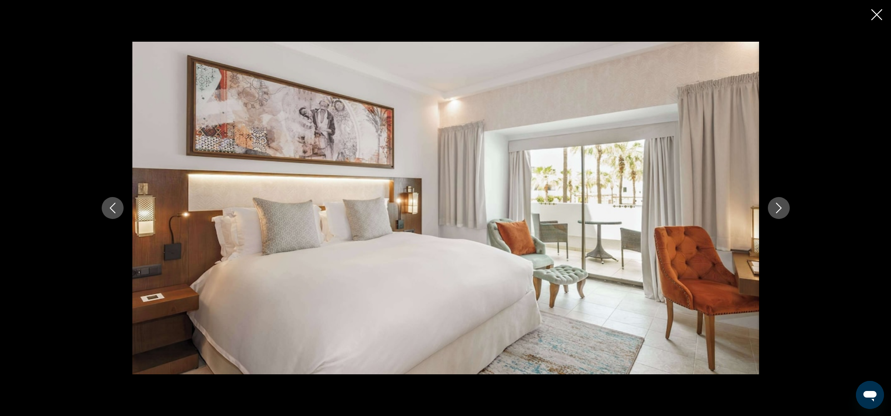
click at [776, 206] on icon "Next image" at bounding box center [779, 208] width 11 height 11
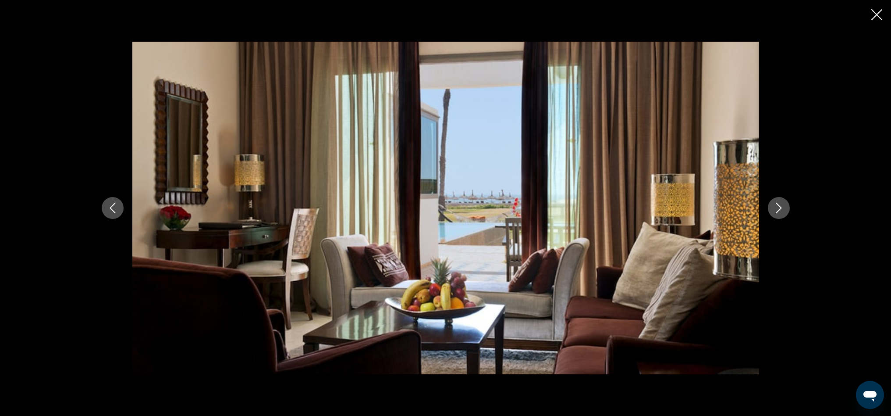
click at [776, 206] on icon "Next image" at bounding box center [779, 208] width 11 height 11
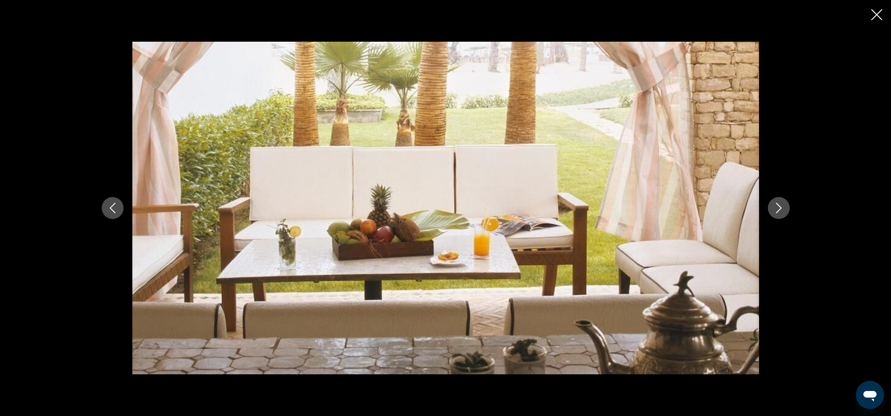
click at [776, 206] on icon "Next image" at bounding box center [779, 208] width 11 height 11
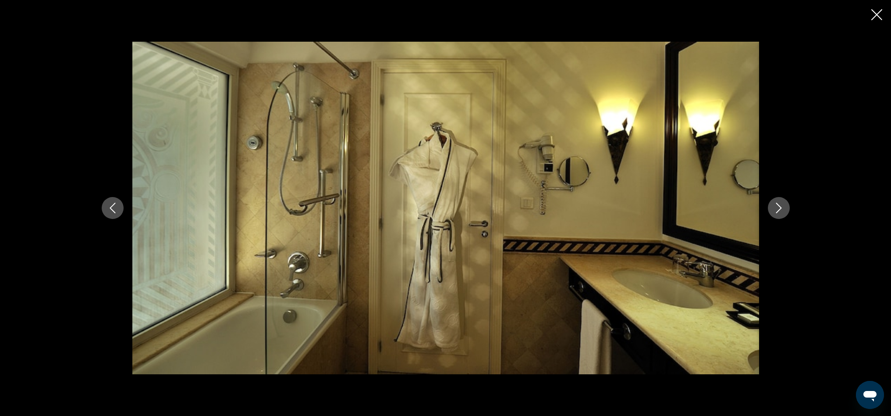
click at [776, 206] on icon "Next image" at bounding box center [779, 208] width 11 height 11
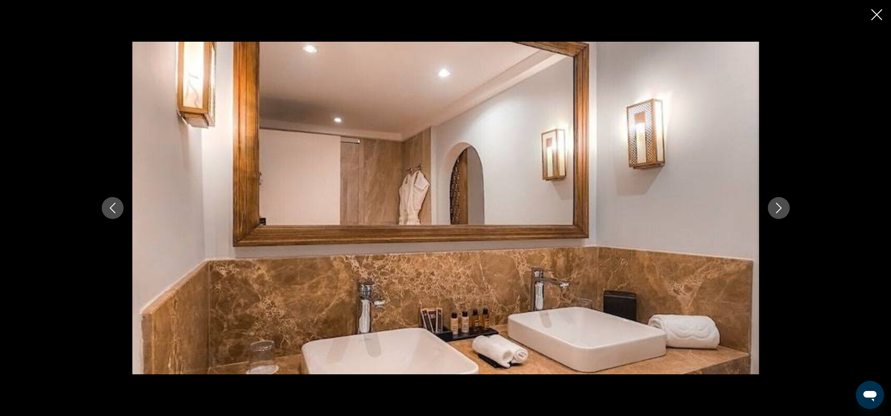
click at [776, 206] on icon "Next image" at bounding box center [779, 208] width 11 height 11
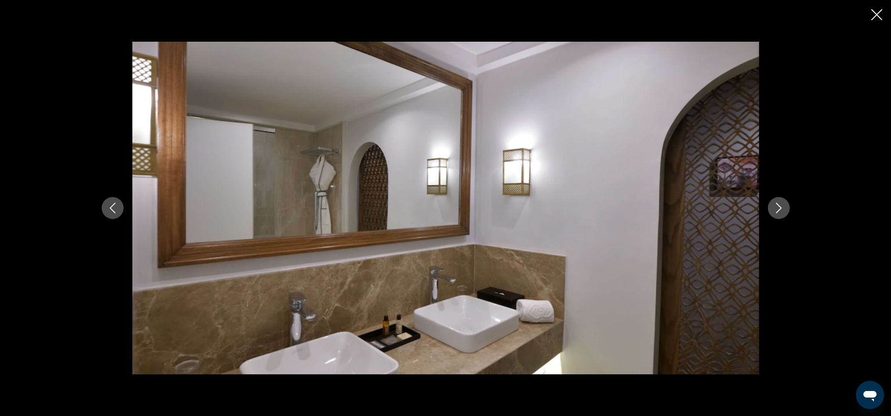
click at [878, 16] on icon "Close slideshow" at bounding box center [877, 14] width 11 height 11
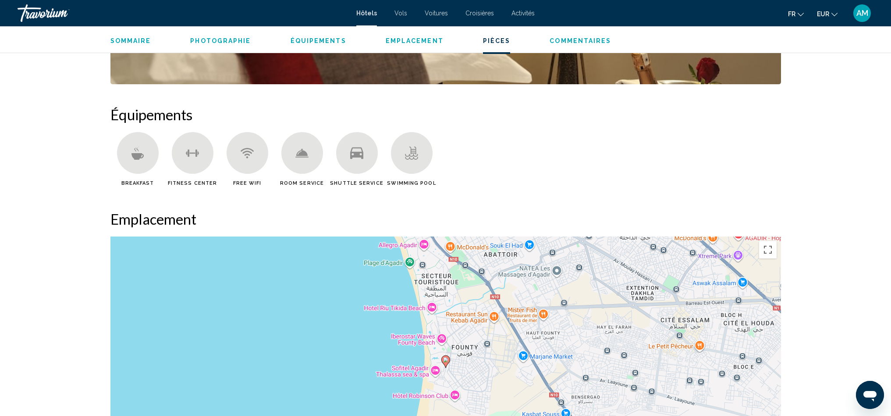
scroll to position [0, 0]
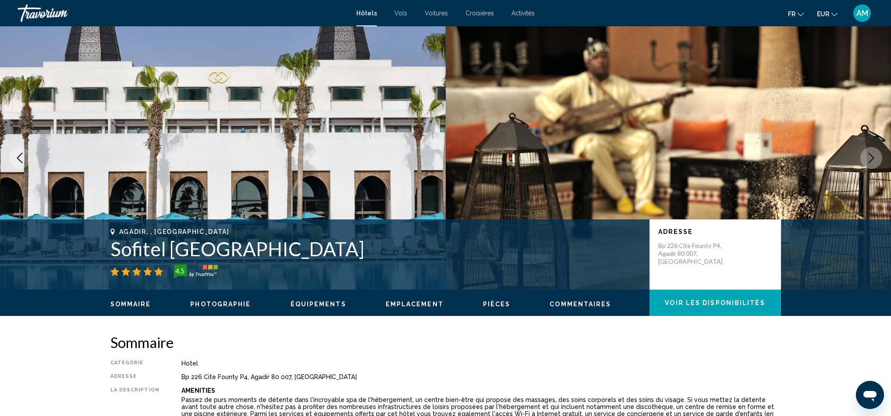
click at [36, 18] on div "Travorium" at bounding box center [62, 13] width 88 height 18
